Goal: Information Seeking & Learning: Check status

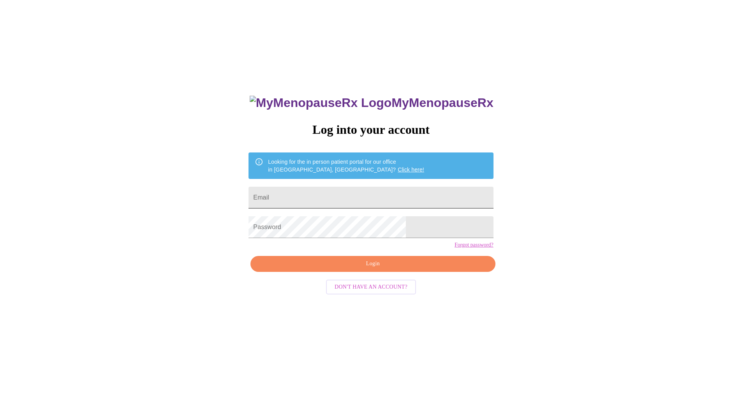
click at [343, 194] on input "Email" at bounding box center [370, 198] width 244 height 22
type input "[EMAIL_ADDRESS][DOMAIN_NAME]"
click at [350, 269] on span "Login" at bounding box center [372, 264] width 227 height 10
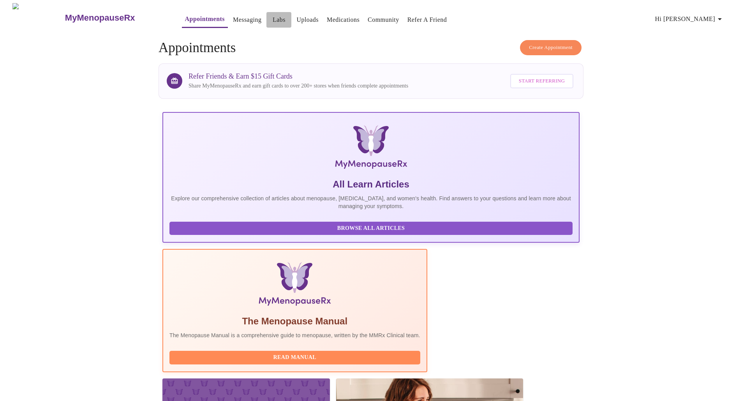
click at [272, 18] on link "Labs" at bounding box center [278, 19] width 13 height 11
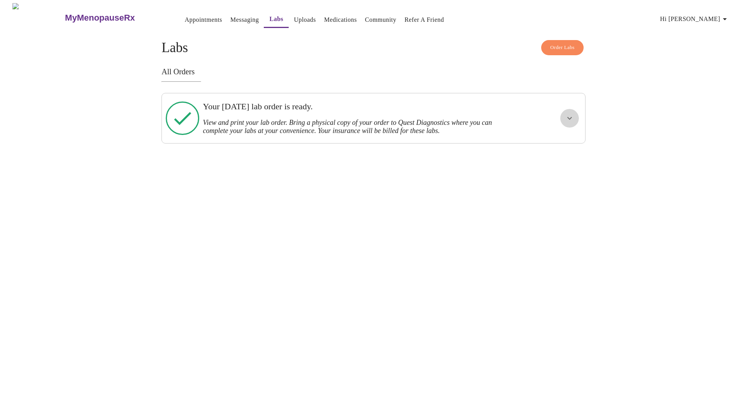
click at [566, 116] on icon "show more" at bounding box center [569, 118] width 9 height 9
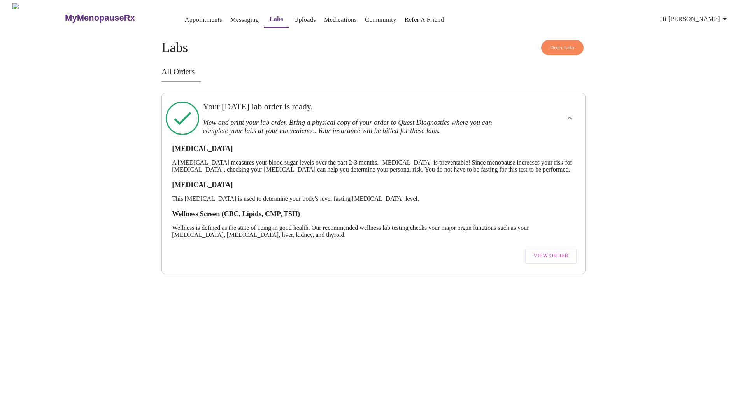
click at [547, 261] on span "View Order" at bounding box center [551, 256] width 35 height 10
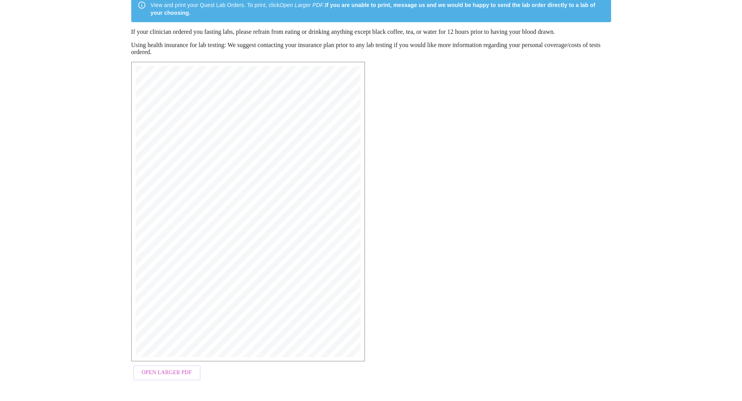
scroll to position [77, 0]
click at [188, 373] on span "Open Larger PDF" at bounding box center [167, 373] width 50 height 10
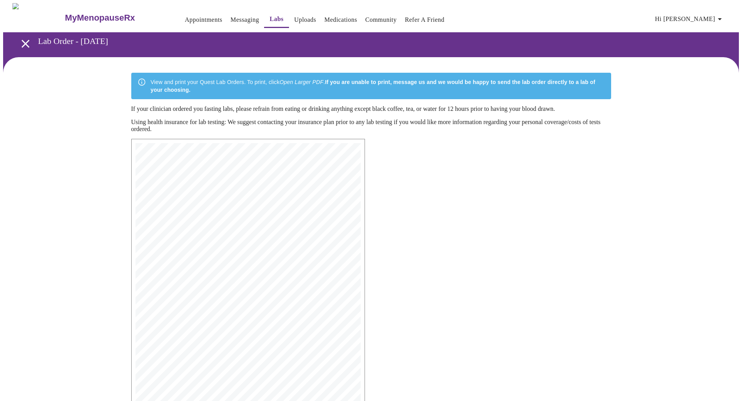
scroll to position [77, 0]
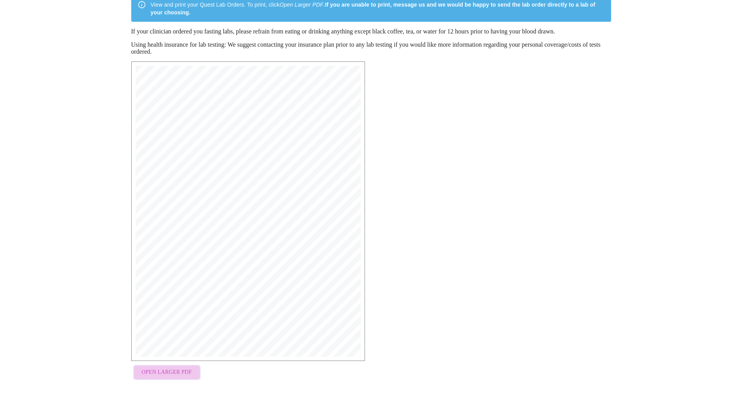
click at [172, 372] on span "Open Larger PDF" at bounding box center [167, 373] width 50 height 10
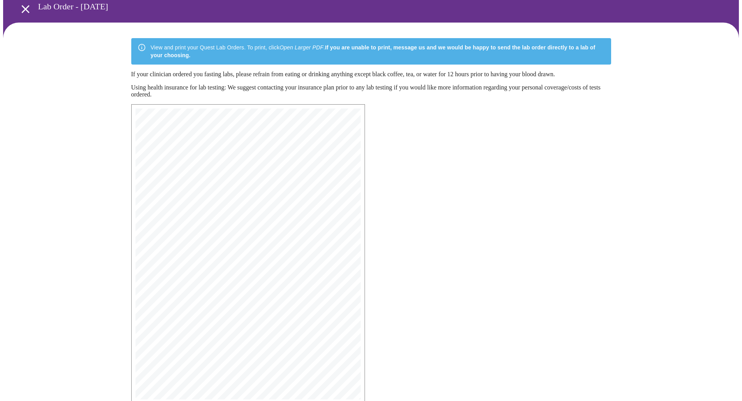
scroll to position [0, 0]
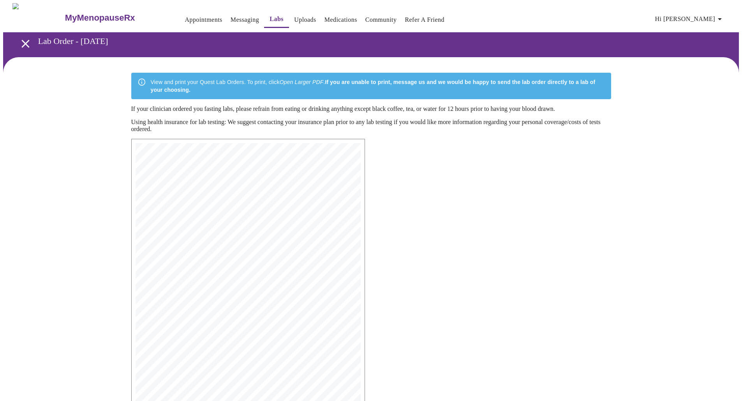
drag, startPoint x: 363, startPoint y: 197, endPoint x: 400, endPoint y: 278, distance: 89.2
click at [401, 279] on div "MyMenopauseRx Medical Group 1604 N Main St Wheaton, IL 60187 Phone: (630) 480-0…" at bounding box center [371, 300] width 492 height 335
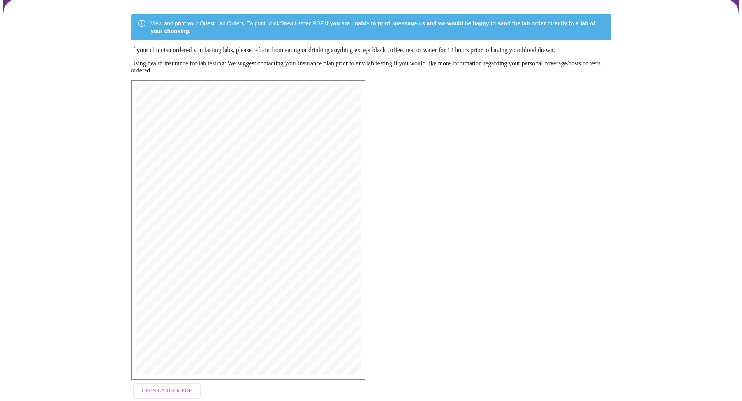
scroll to position [77, 0]
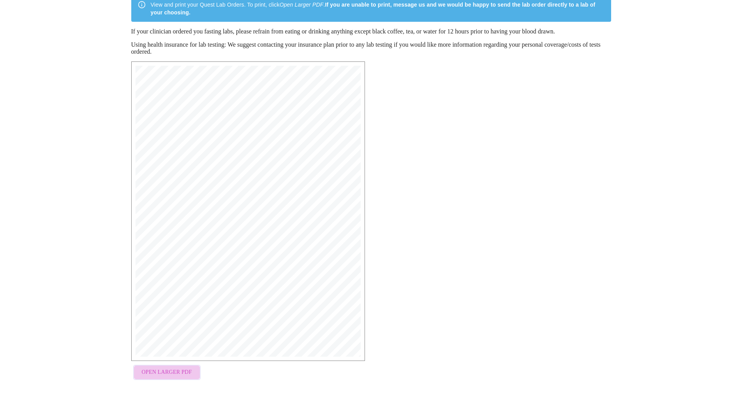
click at [172, 371] on span "Open Larger PDF" at bounding box center [167, 373] width 50 height 10
